Goal: Find specific page/section: Find specific page/section

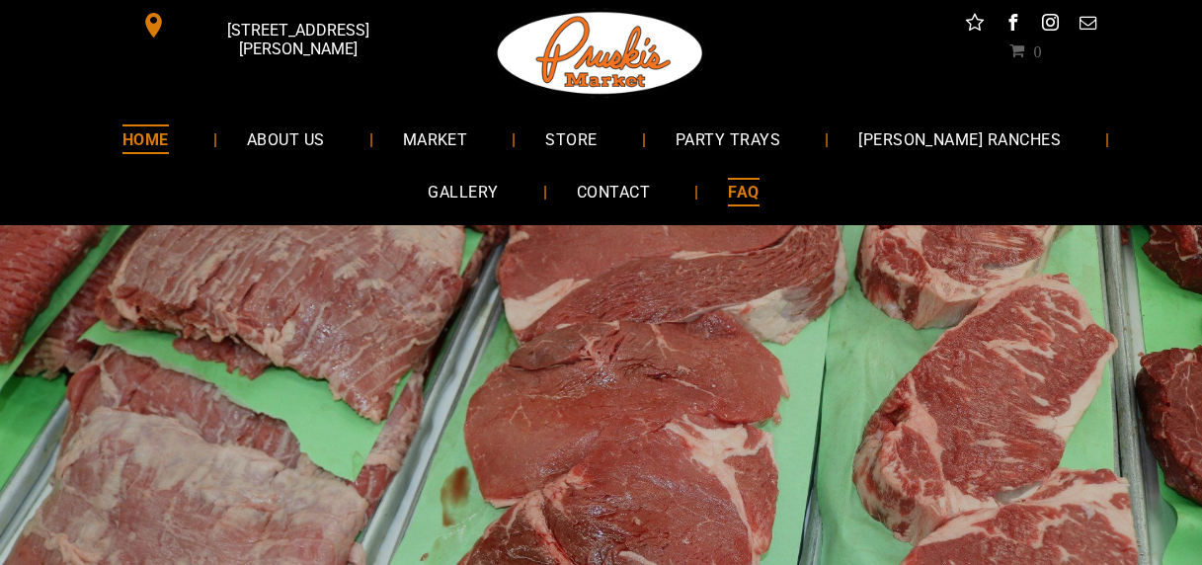
click at [728, 191] on span "FAQ" at bounding box center [743, 192] width 31 height 29
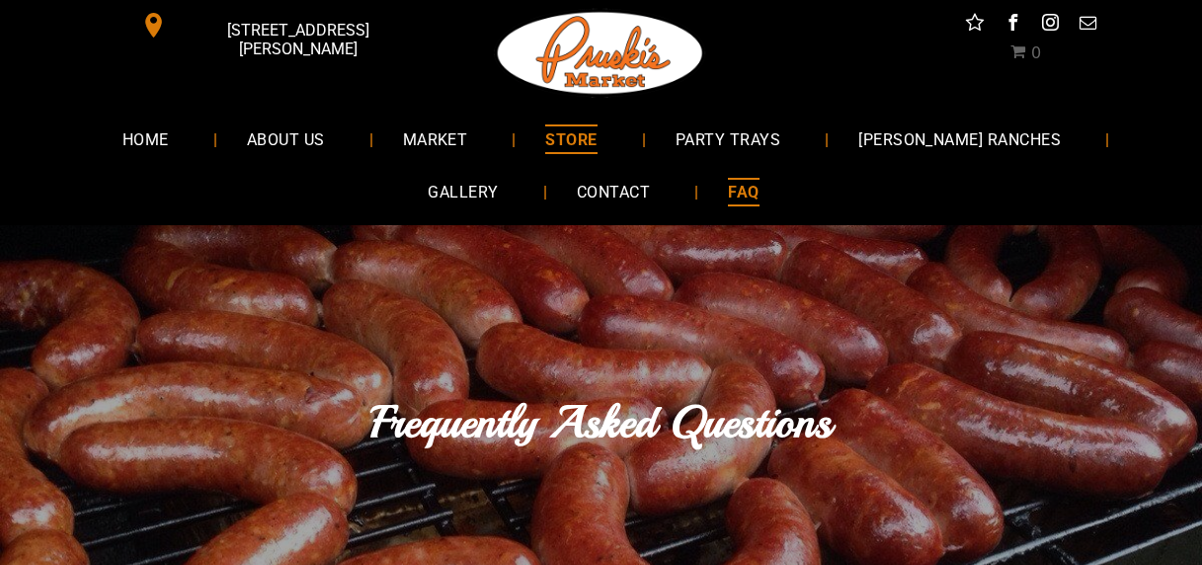
click at [545, 136] on span "STORE" at bounding box center [570, 138] width 51 height 29
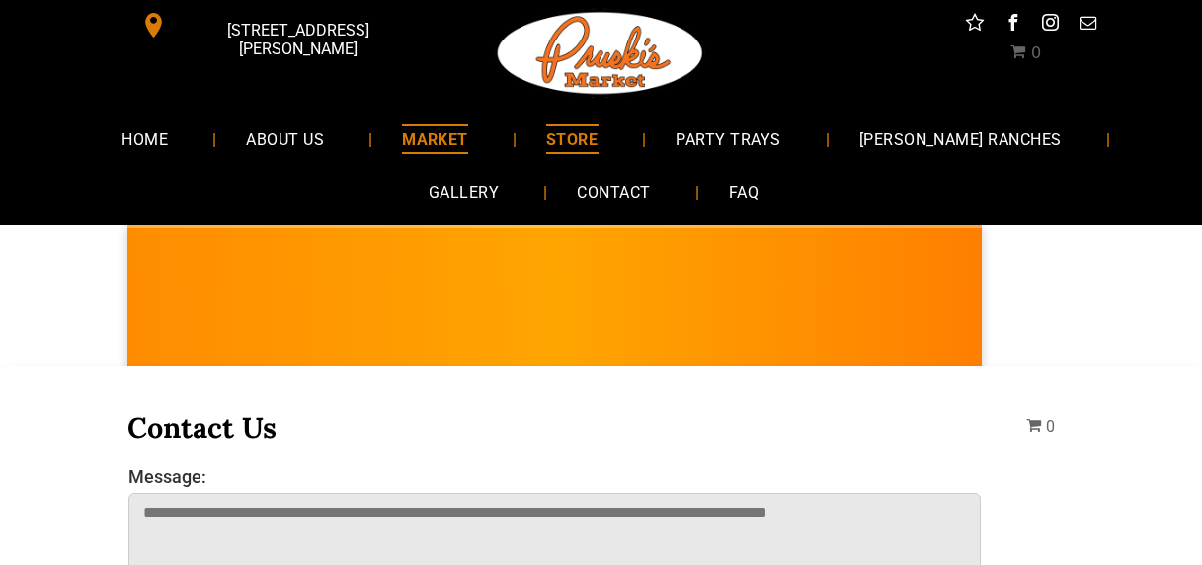
click at [402, 141] on span "MARKET" at bounding box center [435, 138] width 66 height 29
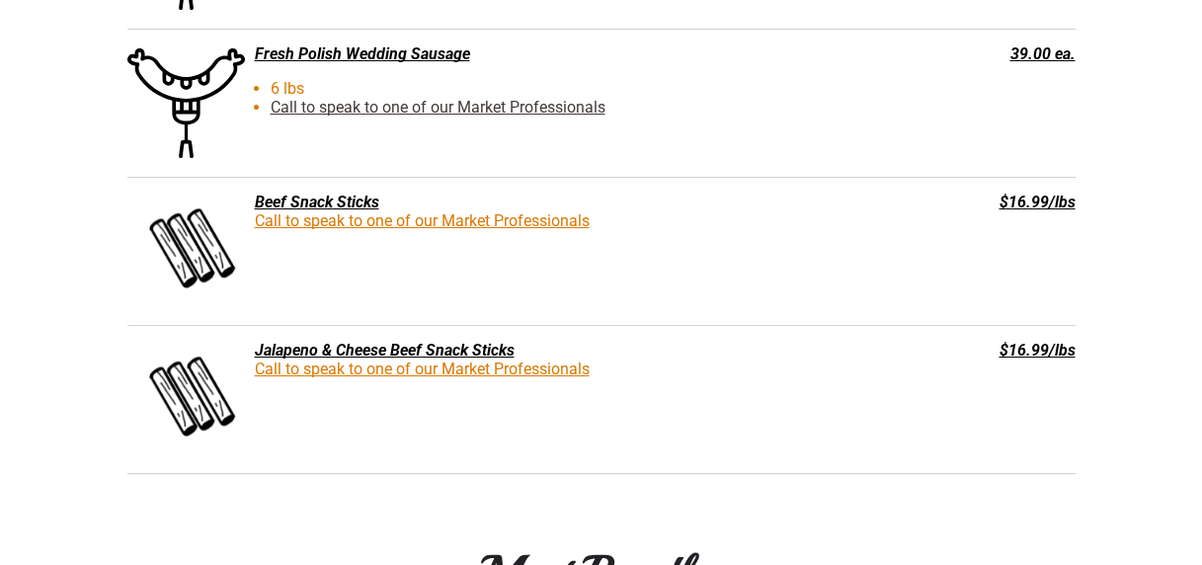
scroll to position [3737, 0]
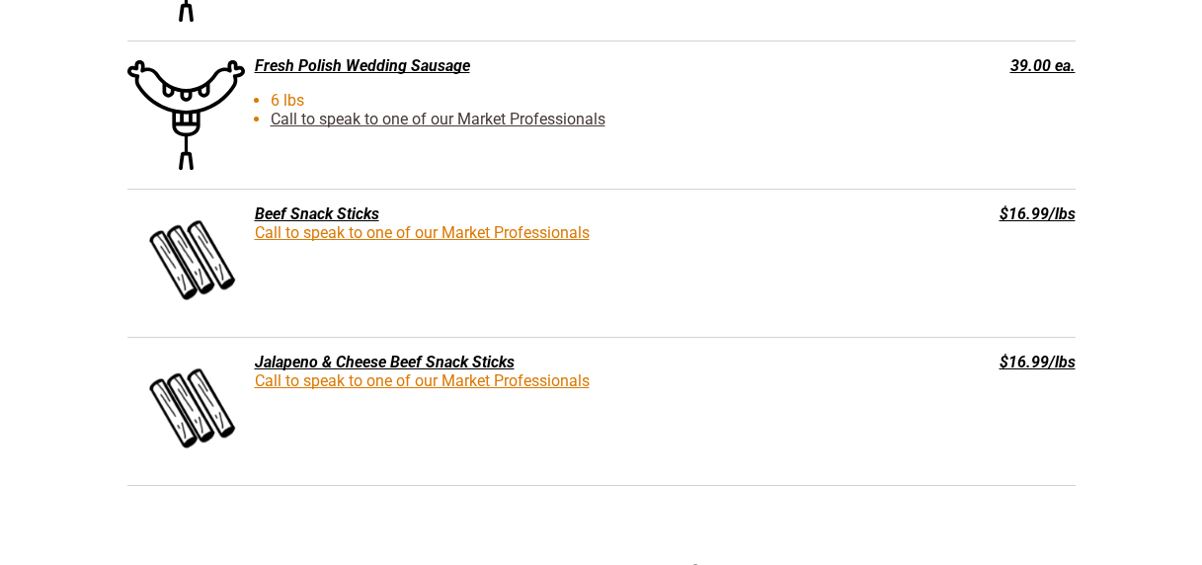
click at [348, 216] on div "Beef Snack Sticks" at bounding box center [501, 213] width 748 height 19
click at [337, 237] on link "Call to speak to one of our Market Professionals" at bounding box center [422, 232] width 335 height 19
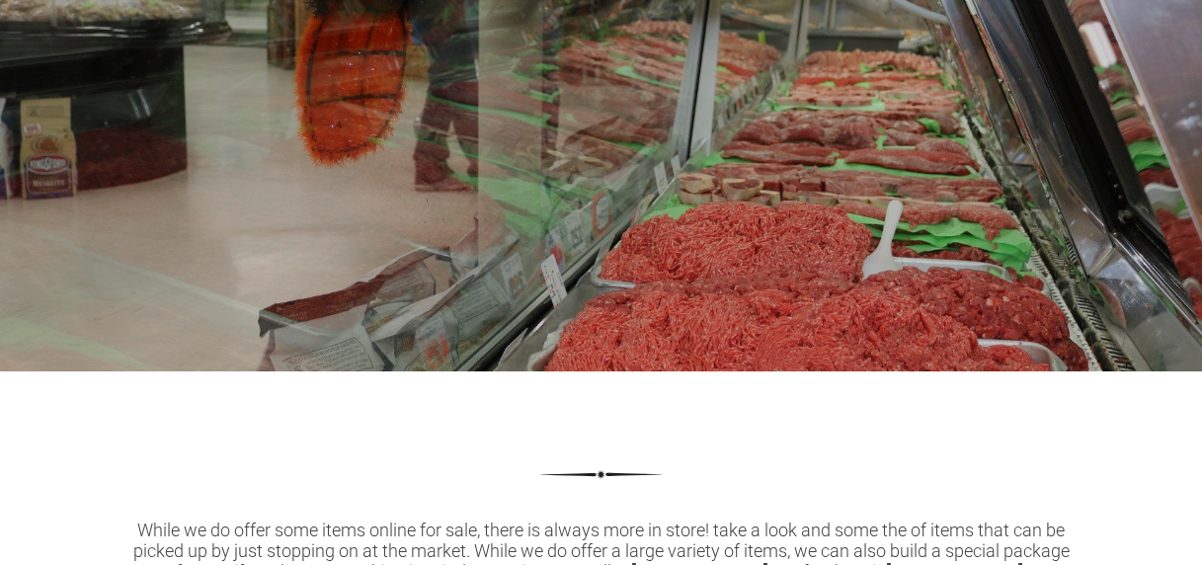
scroll to position [0, 0]
